Goal: Task Accomplishment & Management: Manage account settings

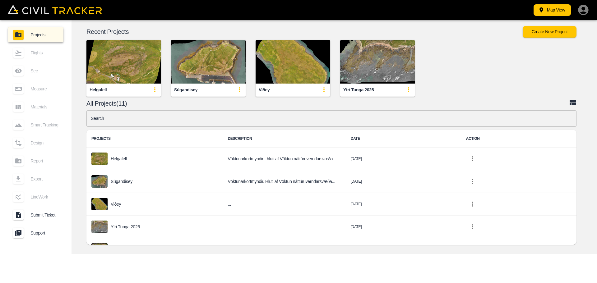
click at [120, 83] on img "button" at bounding box center [123, 62] width 75 height 44
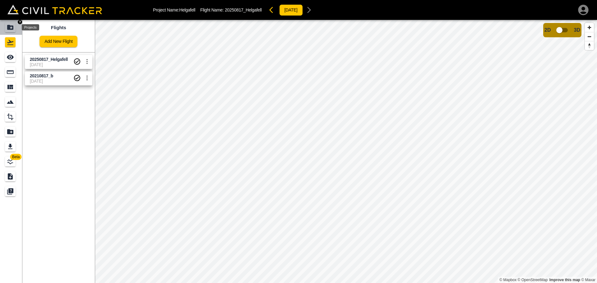
click at [8, 26] on icon "Projects" at bounding box center [10, 27] width 6 height 5
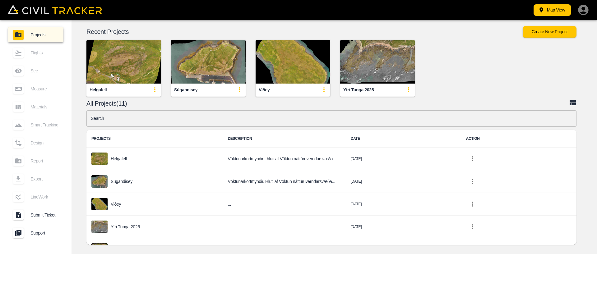
click at [370, 67] on img "button" at bounding box center [377, 62] width 75 height 44
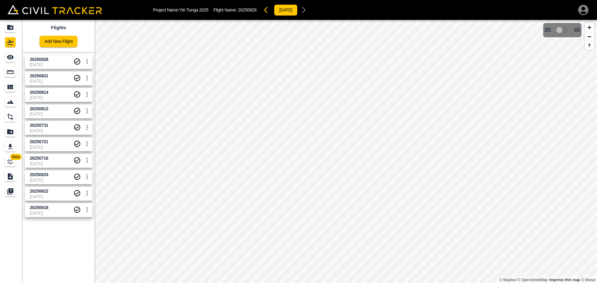
click at [51, 61] on span "20250828" at bounding box center [52, 60] width 44 height 6
click at [51, 77] on span "20250821" at bounding box center [52, 76] width 44 height 6
click at [53, 62] on span "20250828" at bounding box center [52, 60] width 44 height 6
click at [47, 77] on span "20250821" at bounding box center [39, 75] width 19 height 5
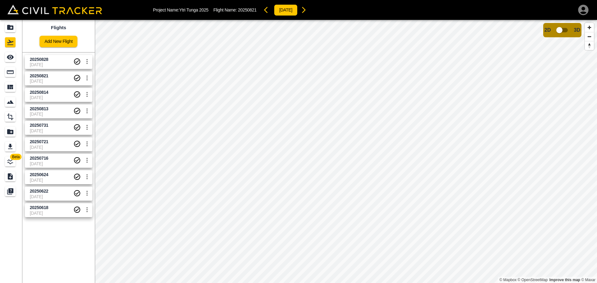
click at [49, 59] on span "20250828" at bounding box center [52, 60] width 44 height 6
click at [49, 78] on span "20250821" at bounding box center [52, 76] width 44 height 6
click at [52, 59] on span "20250828" at bounding box center [52, 60] width 44 height 6
click at [72, 42] on link "Add New Flight" at bounding box center [59, 42] width 38 height 12
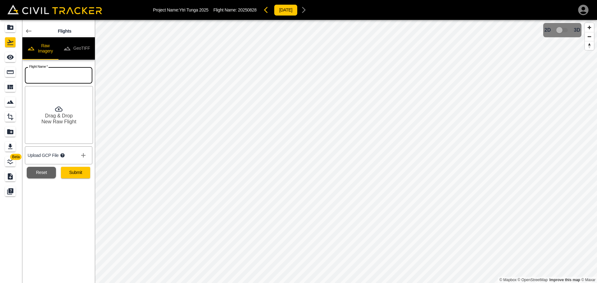
click at [61, 78] on input "text" at bounding box center [59, 75] width 68 height 16
click at [61, 77] on input "20250828" at bounding box center [59, 75] width 68 height 16
type input "20250829"
click at [79, 177] on button "Submit" at bounding box center [75, 173] width 29 height 12
